Goal: Browse casually

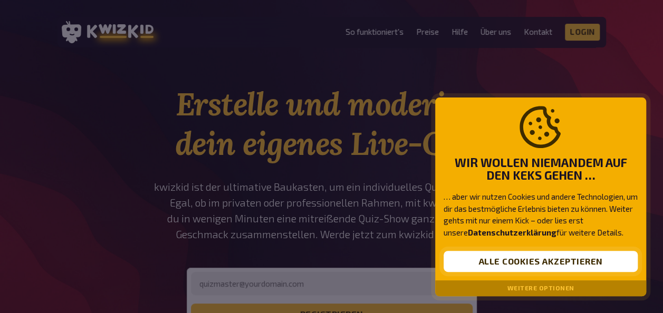
click at [565, 265] on button "Alle Cookies akzeptieren" at bounding box center [540, 261] width 194 height 21
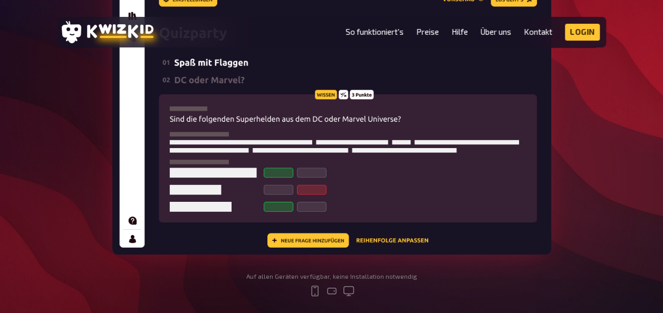
scroll to position [418, 0]
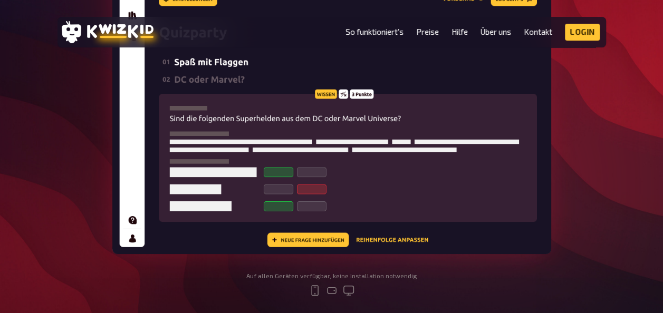
click at [271, 173] on img at bounding box center [331, 103] width 439 height 301
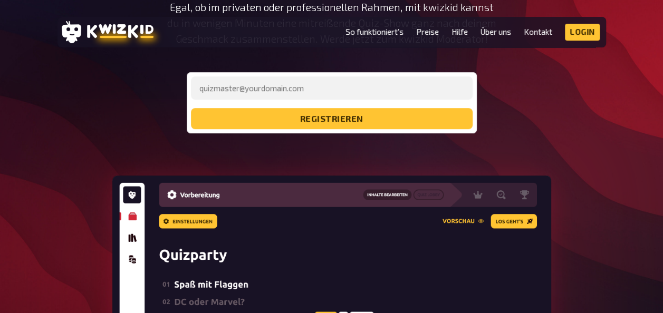
scroll to position [187, 0]
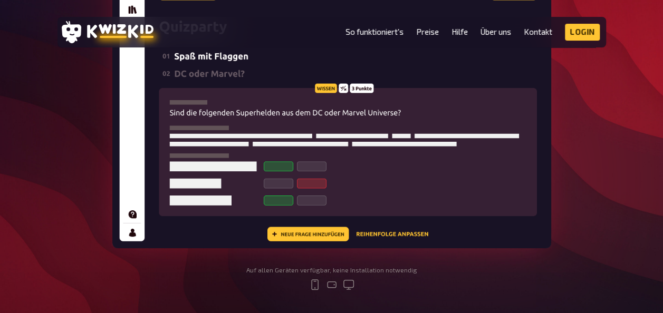
scroll to position [424, 0]
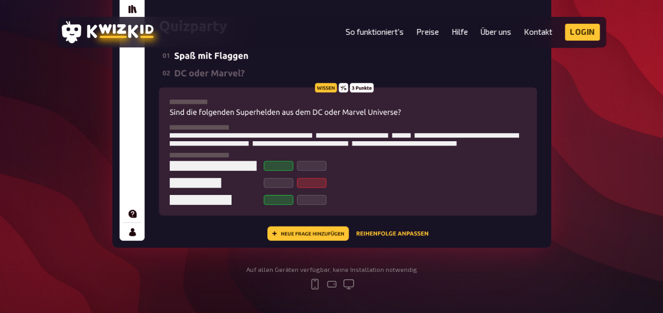
click at [486, 197] on img at bounding box center [331, 97] width 439 height 301
click at [488, 193] on img at bounding box center [331, 97] width 439 height 301
click at [492, 180] on img at bounding box center [331, 97] width 439 height 301
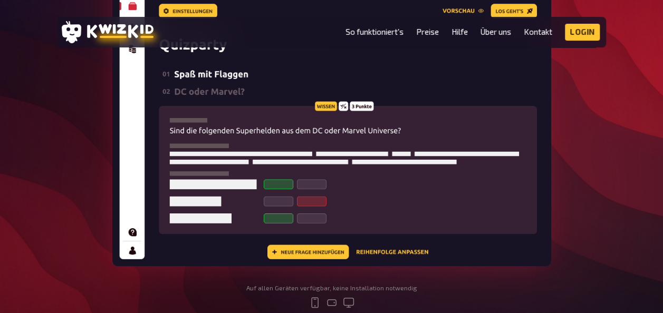
scroll to position [378, 0]
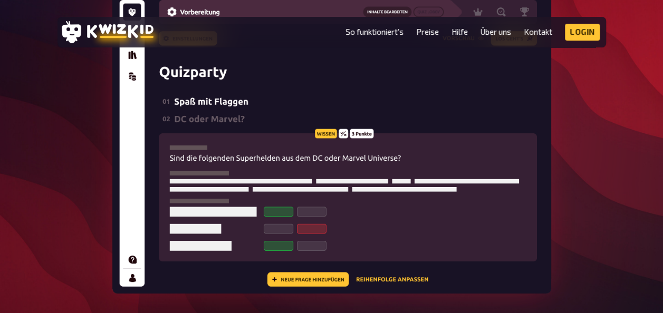
click at [164, 111] on img at bounding box center [331, 143] width 439 height 301
click at [198, 119] on img at bounding box center [331, 143] width 439 height 301
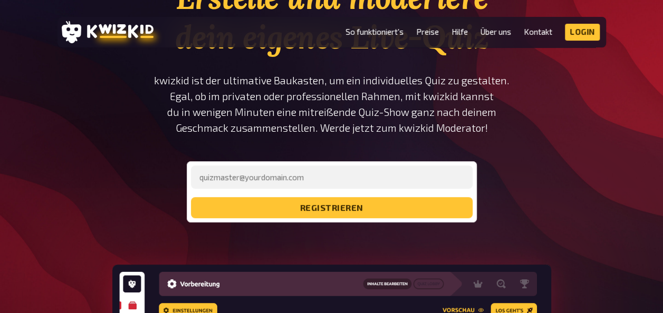
scroll to position [108, 0]
